Goal: Information Seeking & Learning: Learn about a topic

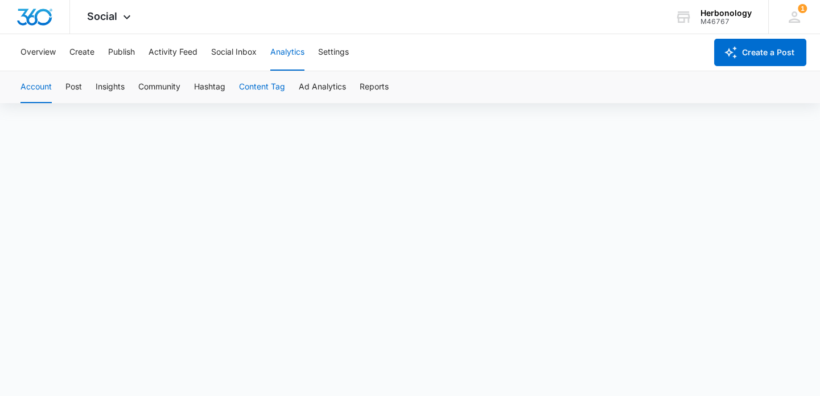
click at [275, 81] on button "Content Tag" at bounding box center [262, 87] width 46 height 32
click at [269, 94] on button "Content Tag" at bounding box center [262, 87] width 46 height 32
click at [380, 92] on button "Reports" at bounding box center [374, 87] width 29 height 32
click at [158, 86] on button "Community" at bounding box center [159, 87] width 42 height 32
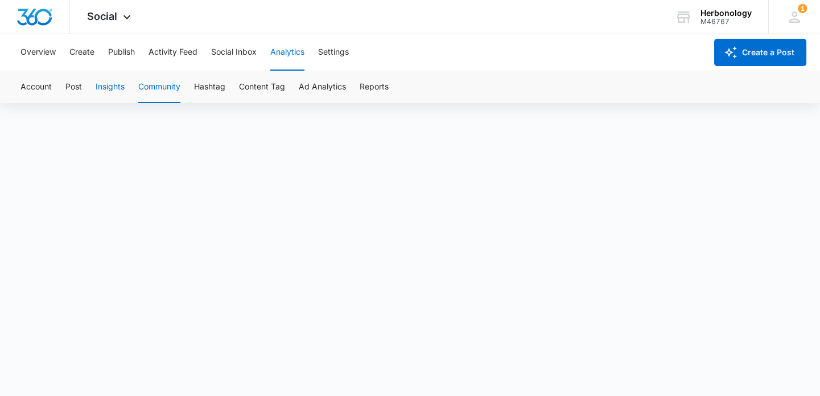
click at [110, 84] on button "Insights" at bounding box center [110, 87] width 29 height 32
